Goal: Browse casually

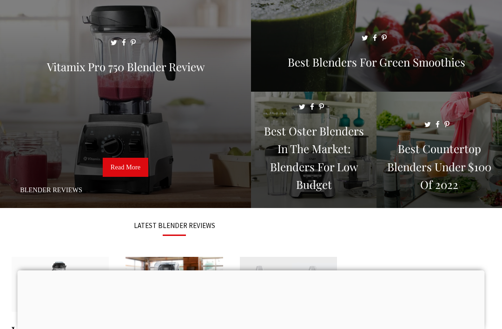
scroll to position [48, 0]
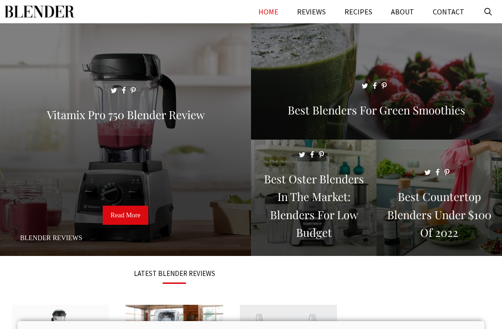
scroll to position [48, 0]
